Goal: Task Accomplishment & Management: Complete application form

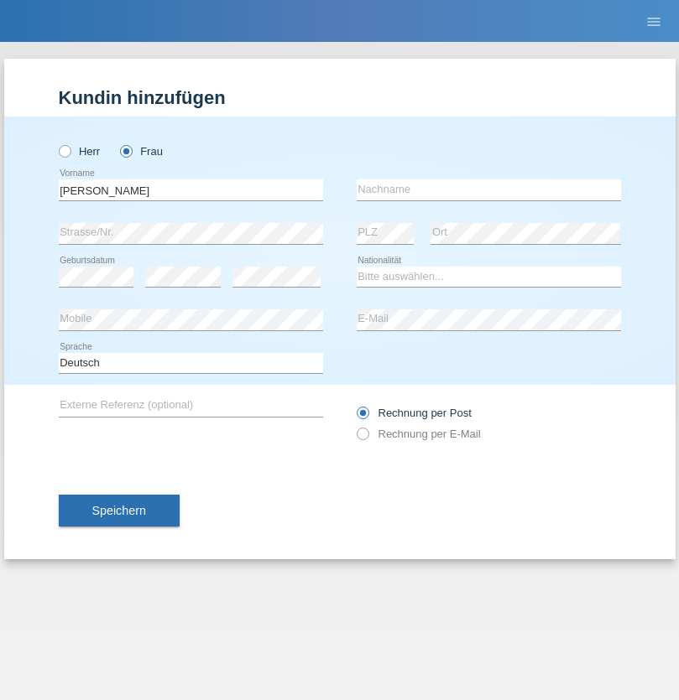
type input "Diana"
click at [488, 190] on input "text" at bounding box center [488, 189] width 264 height 21
type input "Baloh"
select select "CH"
radio input "true"
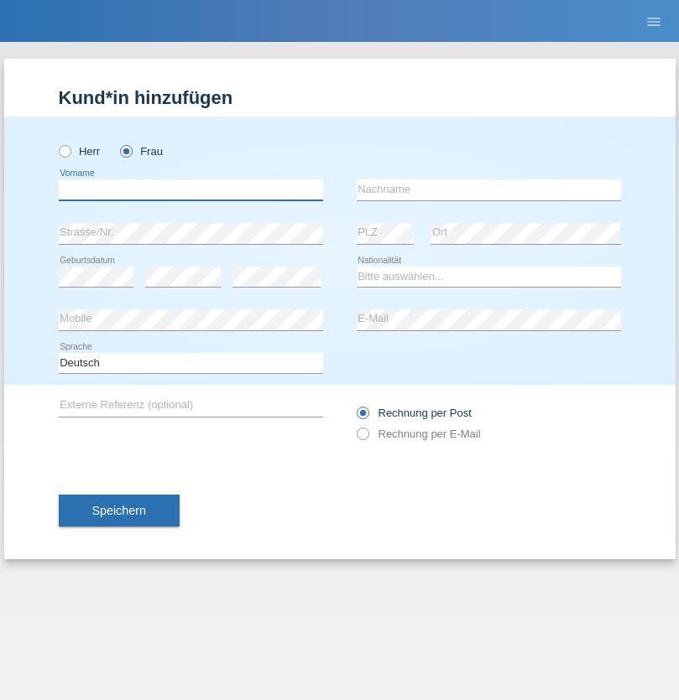
click at [190, 190] on input "text" at bounding box center [191, 189] width 264 height 21
type input "[PERSON_NAME]"
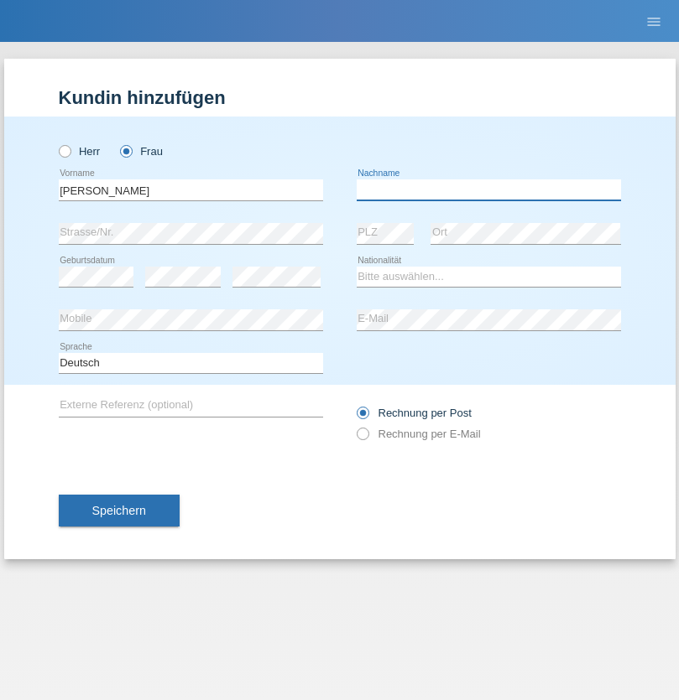
click at [488, 190] on input "text" at bounding box center [488, 189] width 264 height 21
type input "Thayane"
select select "BR"
select select "C"
select select "21"
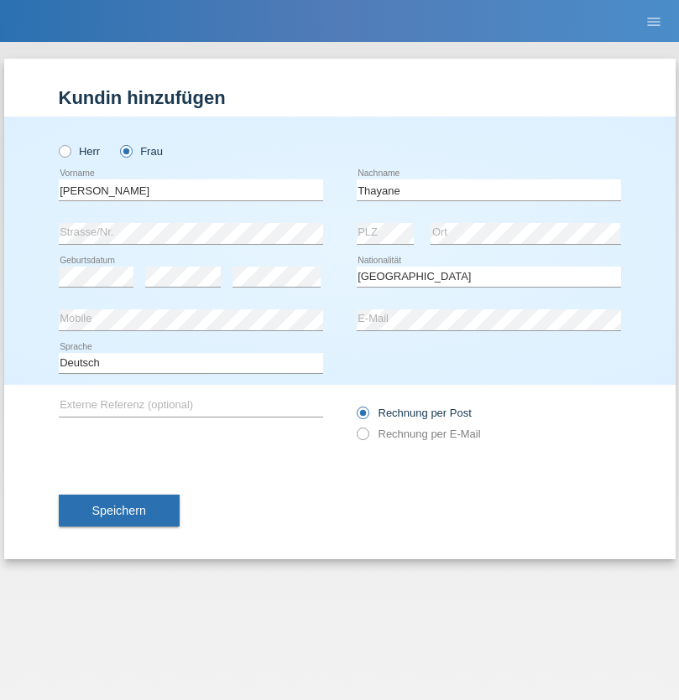
select select "09"
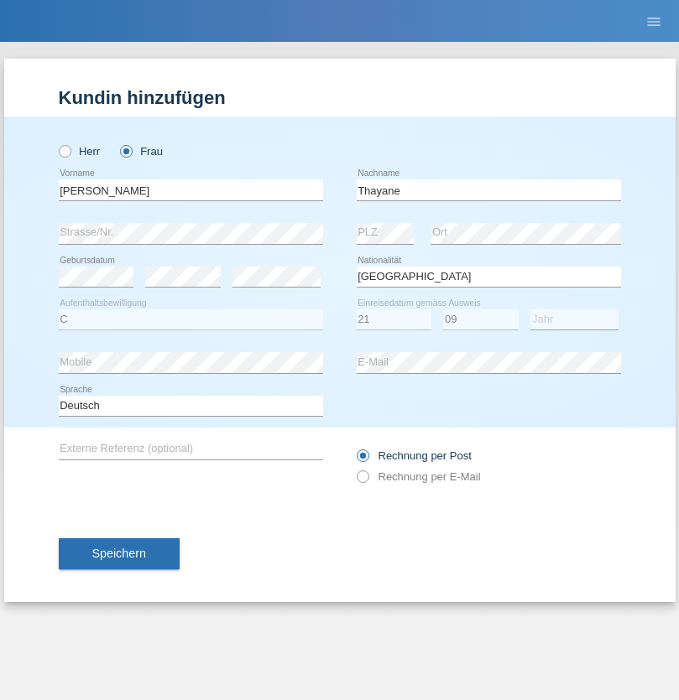
select select "2021"
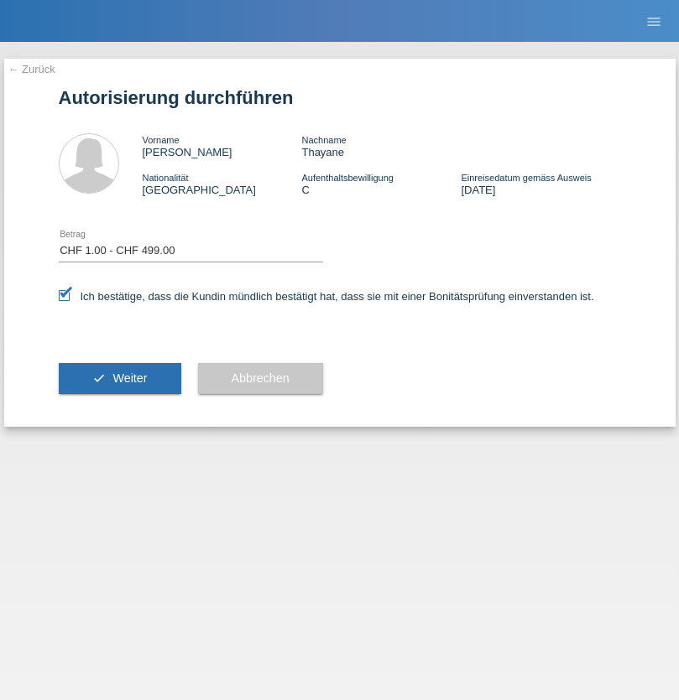
select select "1"
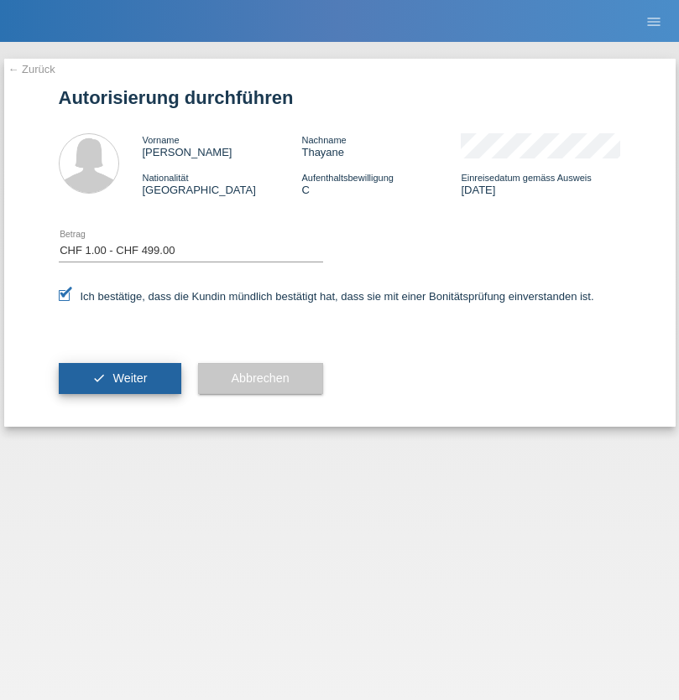
click at [119, 378] on span "Weiter" at bounding box center [129, 378] width 34 height 13
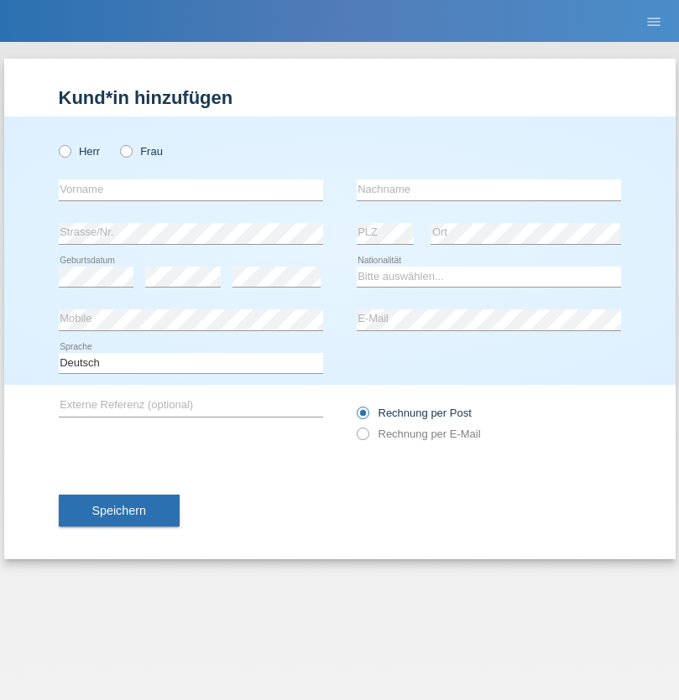
radio input "true"
click at [190, 190] on input "text" at bounding box center [191, 189] width 264 height 21
type input "Xhemail"
click at [488, 190] on input "text" at bounding box center [488, 189] width 264 height 21
type input "Dema"
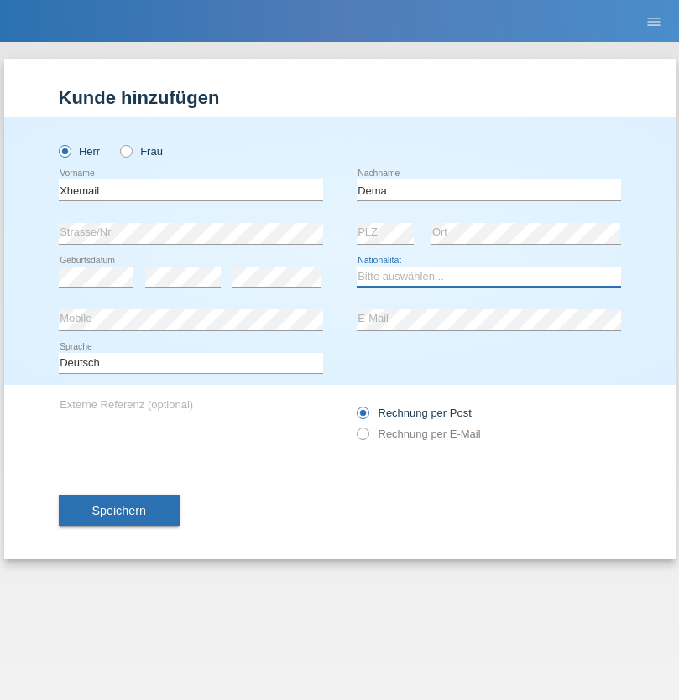
select select "DE"
select select "C"
select select "09"
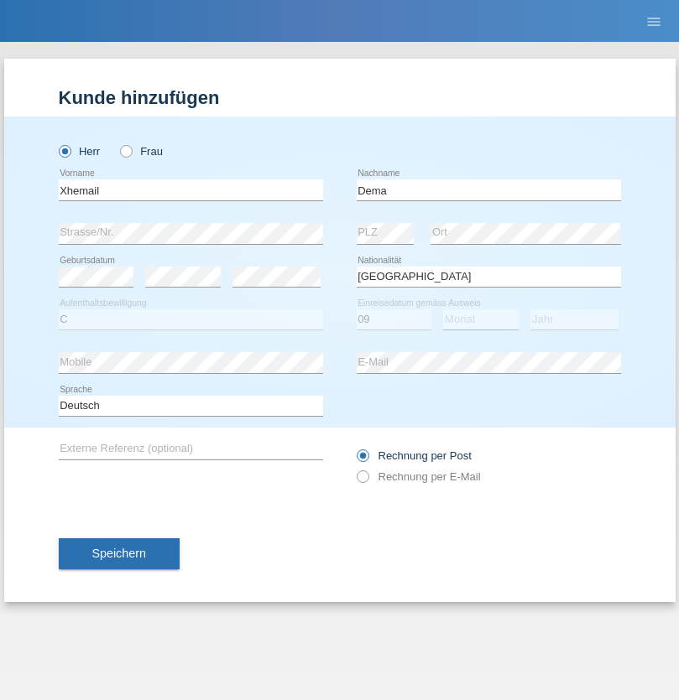
select select "03"
select select "2009"
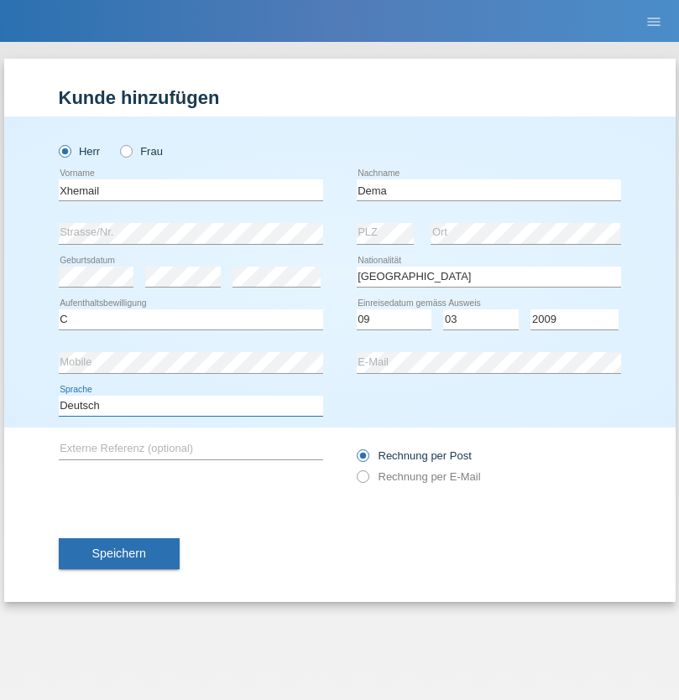
select select "en"
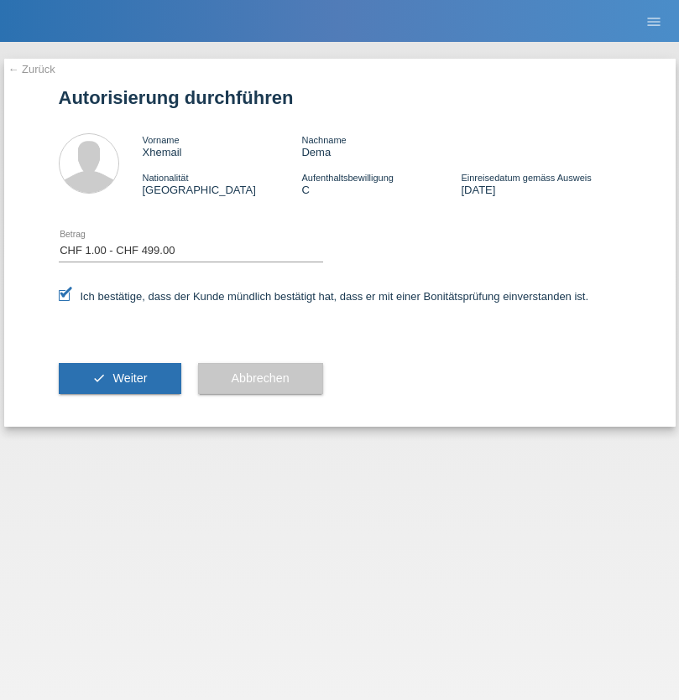
select select "1"
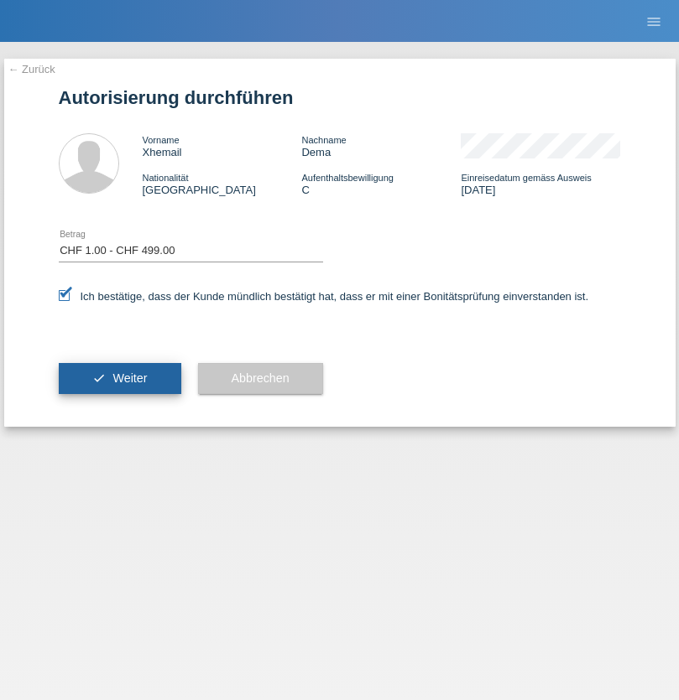
click at [119, 378] on span "Weiter" at bounding box center [129, 378] width 34 height 13
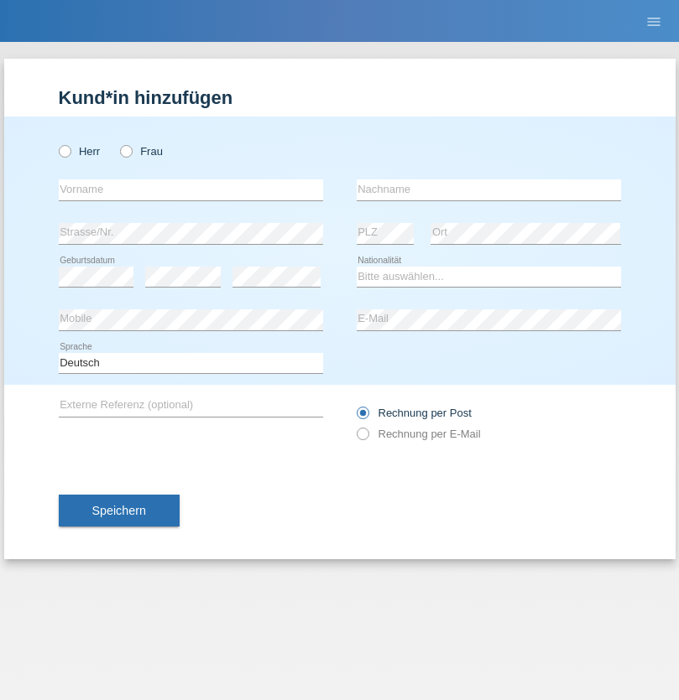
radio input "true"
click at [190, 190] on input "text" at bounding box center [191, 189] width 264 height 21
type input "Betim"
click at [488, 190] on input "text" at bounding box center [488, 189] width 264 height 21
type input "Alija"
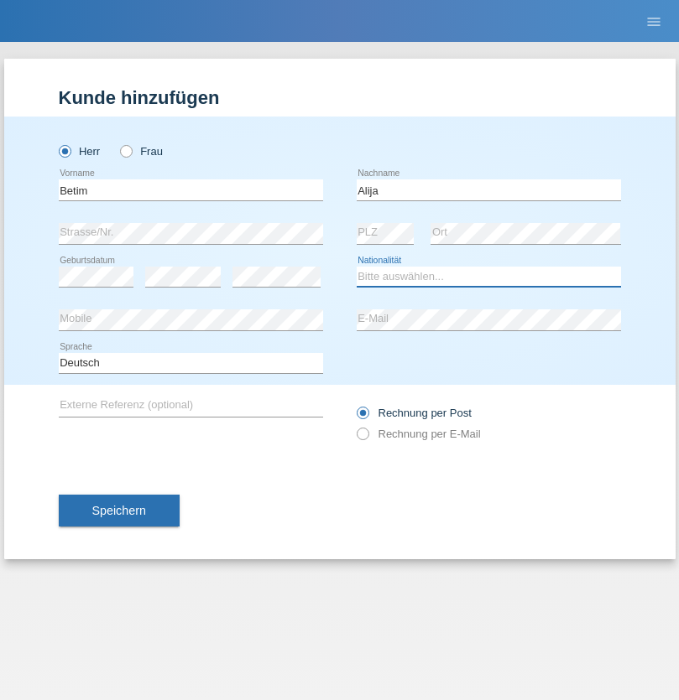
select select "MK"
select select "C"
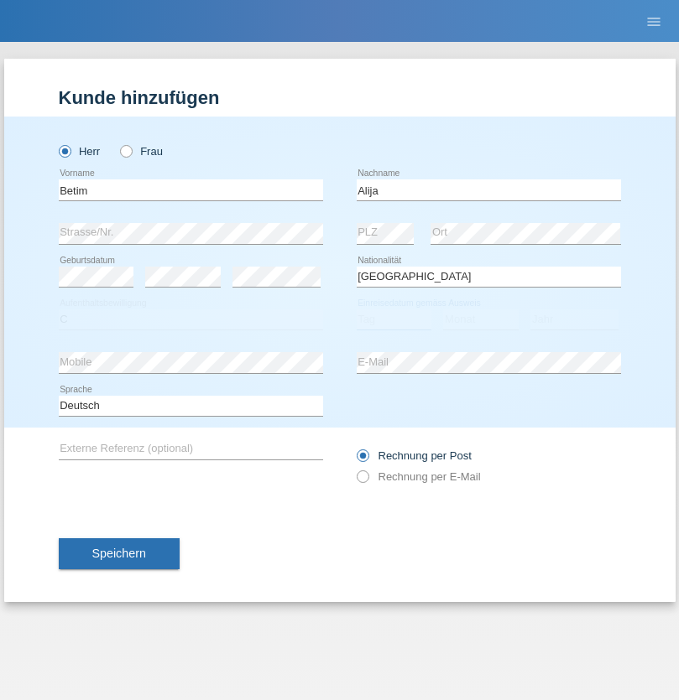
select select "12"
select select "08"
select select "2003"
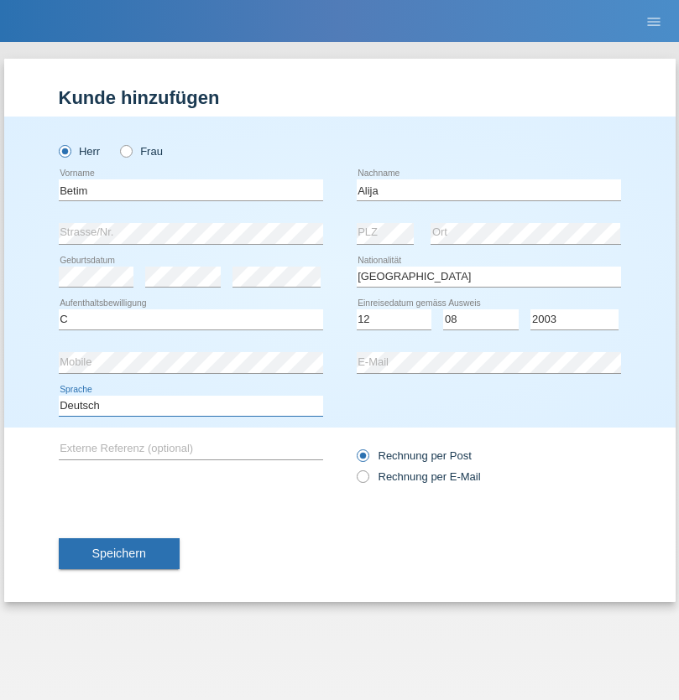
select select "en"
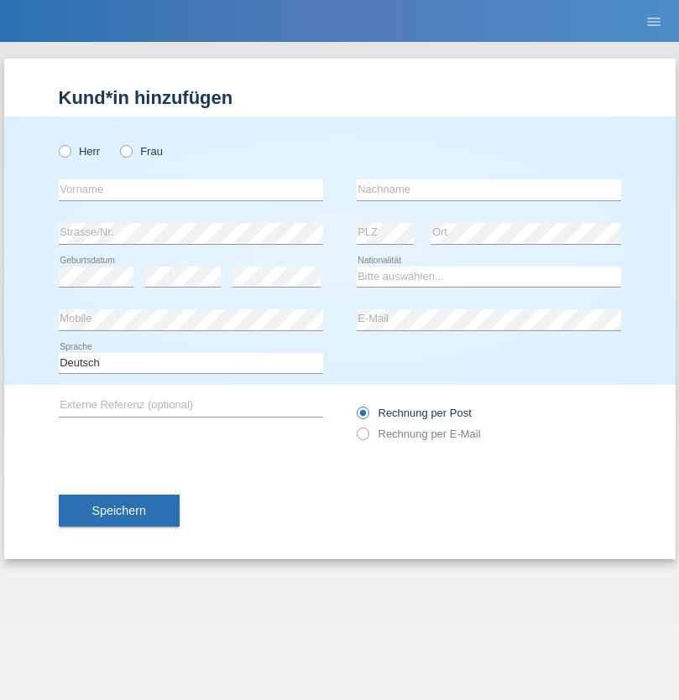
radio input "true"
click at [190, 190] on input "text" at bounding box center [191, 189] width 264 height 21
type input "Sasa"
click at [488, 190] on input "text" at bounding box center [488, 189] width 264 height 21
type input "Lazarevic"
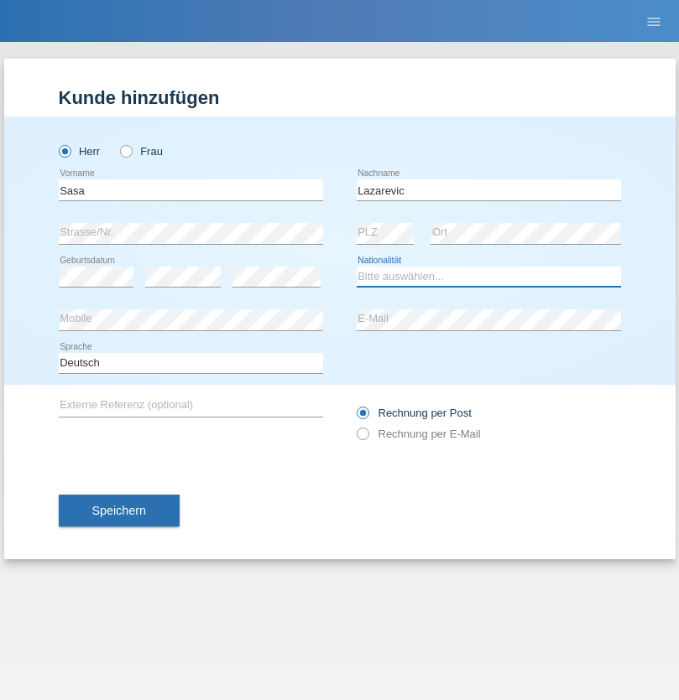
select select "RS"
select select "C"
select select "16"
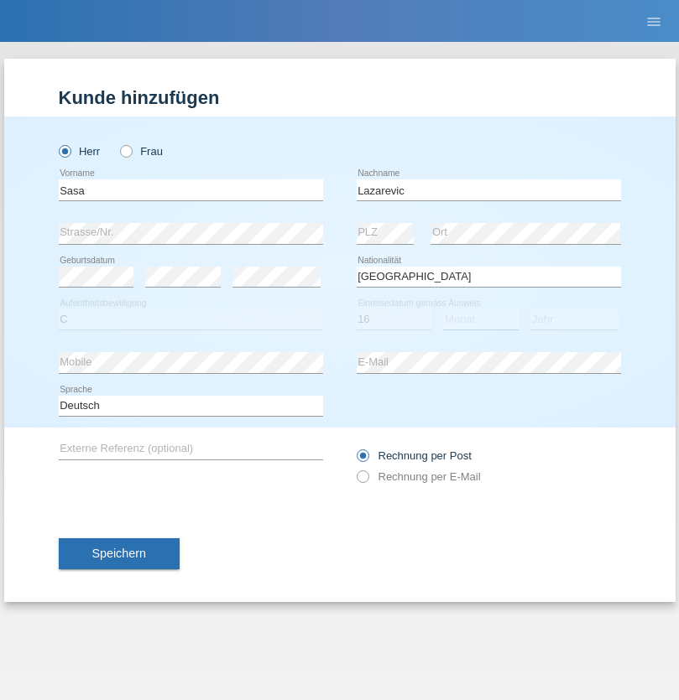
select select "10"
select select "1984"
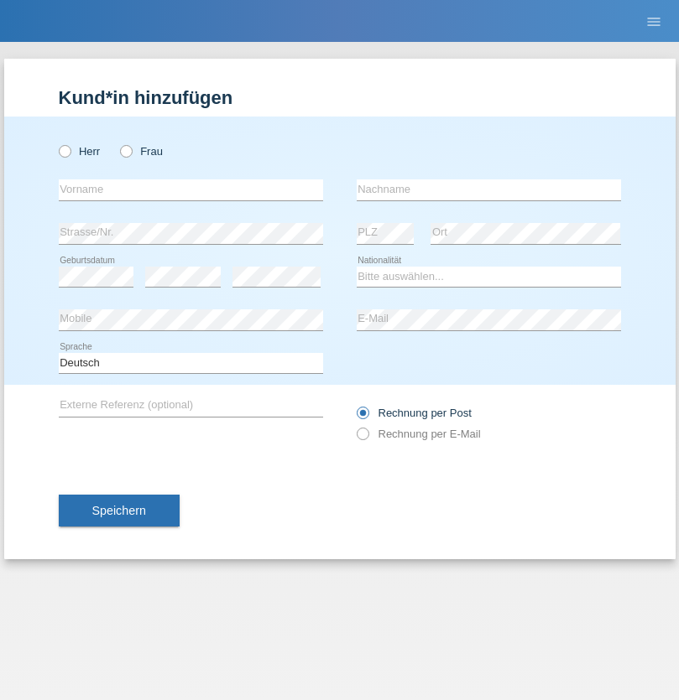
radio input "true"
click at [190, 190] on input "text" at bounding box center [191, 189] width 264 height 21
type input "kelmendi"
click at [488, 190] on input "text" at bounding box center [488, 189] width 264 height 21
type input "Edona"
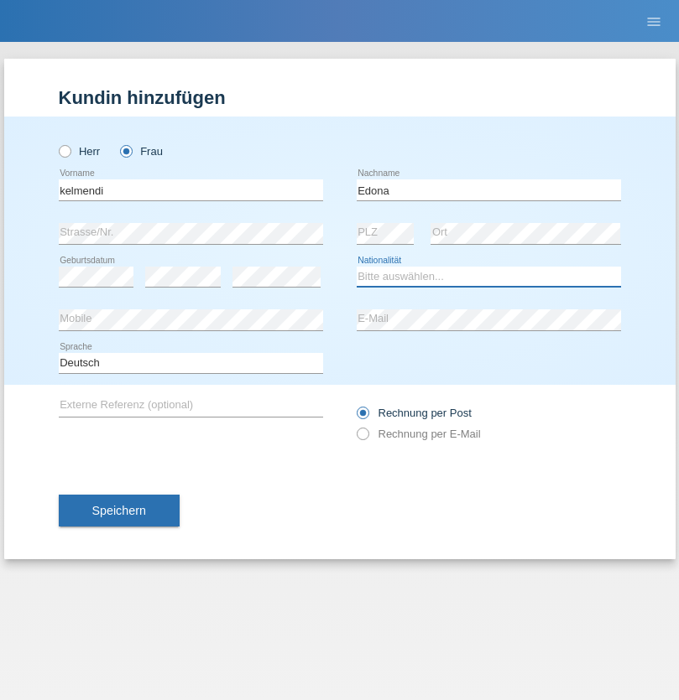
select select "XK"
select select "C"
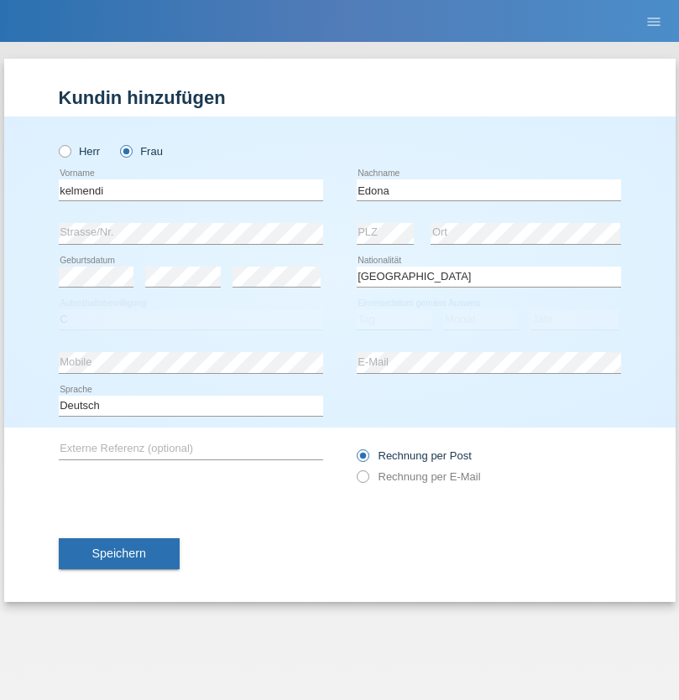
select select "23"
select select "09"
select select "2021"
